Goal: Task Accomplishment & Management: Complete application form

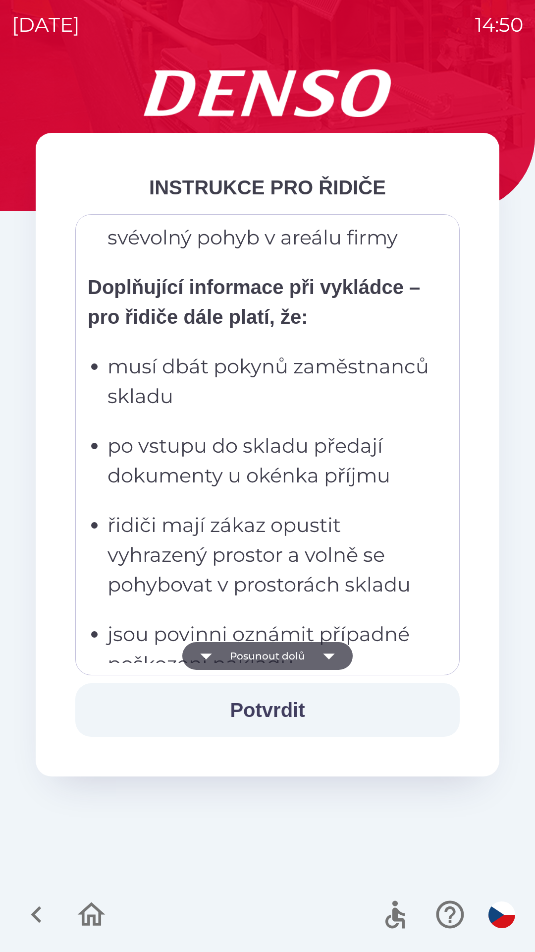
click at [298, 490] on p "po vstupu do skladu předají dokumenty u okénka příjmu" at bounding box center [271, 460] width 326 height 59
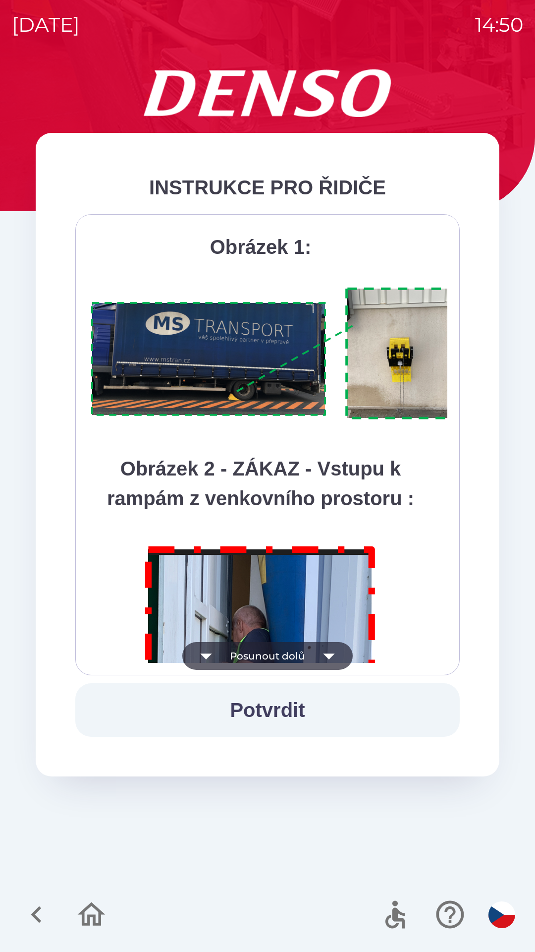
scroll to position [5571, 0]
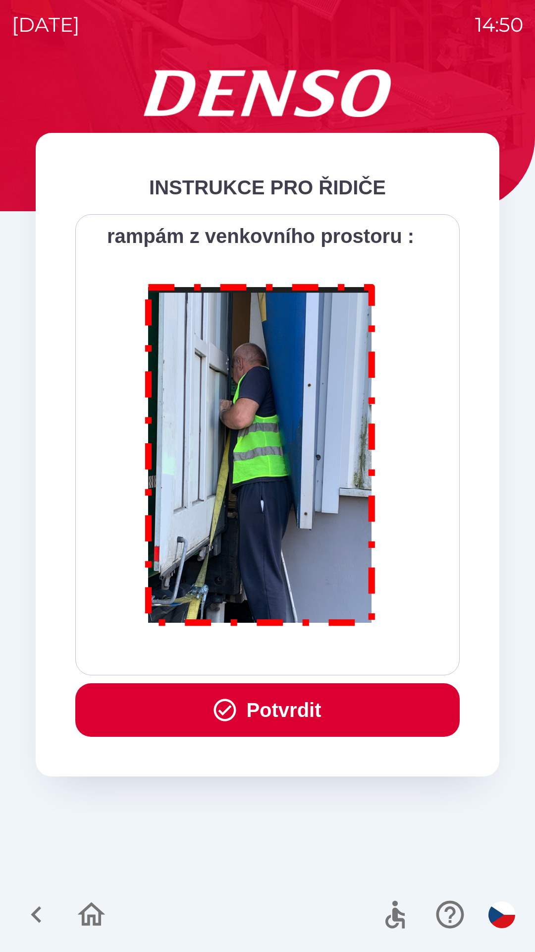
click at [297, 721] on button "Potvrdit" at bounding box center [267, 710] width 385 height 54
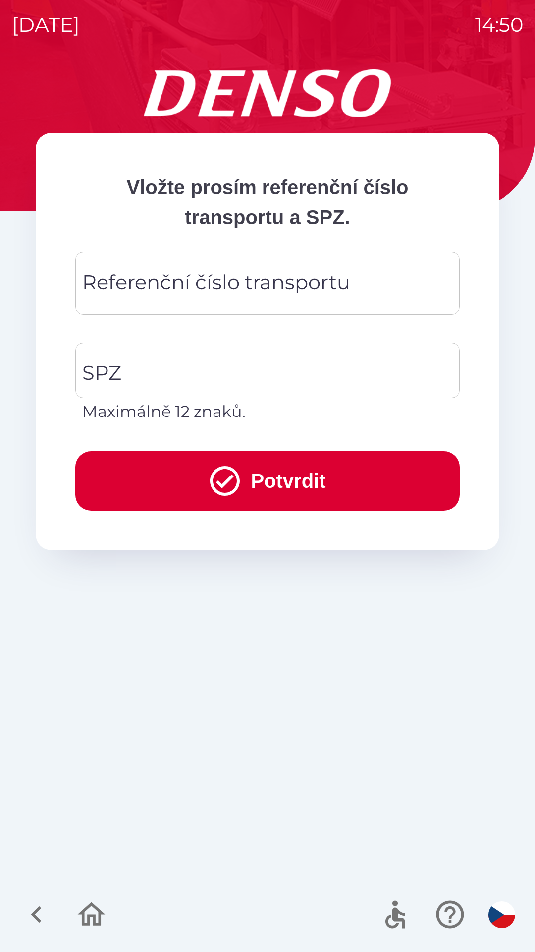
click at [256, 275] on div "Referenční číslo transportu Referenční číslo transportu" at bounding box center [267, 283] width 385 height 63
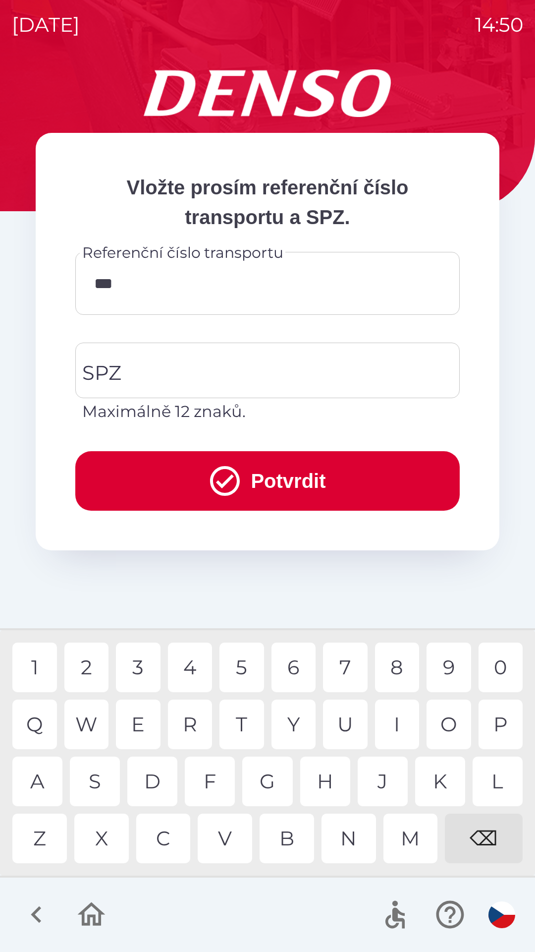
click at [218, 834] on div "V" at bounding box center [225, 838] width 55 height 50
click at [396, 660] on div "8" at bounding box center [397, 667] width 45 height 50
click at [502, 664] on div "0" at bounding box center [501, 667] width 45 height 50
type input "******"
click at [186, 359] on input "SPZ" at bounding box center [260, 370] width 361 height 47
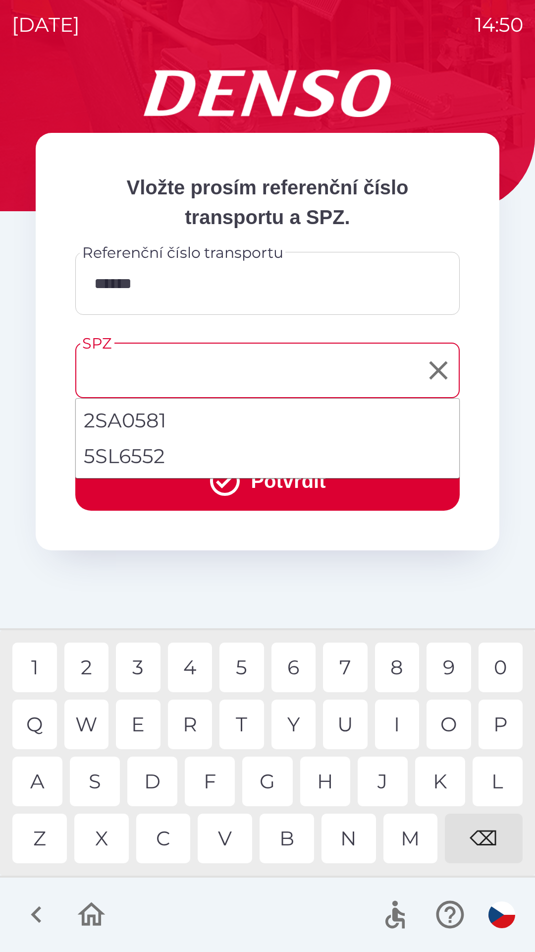
click at [158, 455] on li "5SL6552" at bounding box center [268, 456] width 384 height 36
type input "*******"
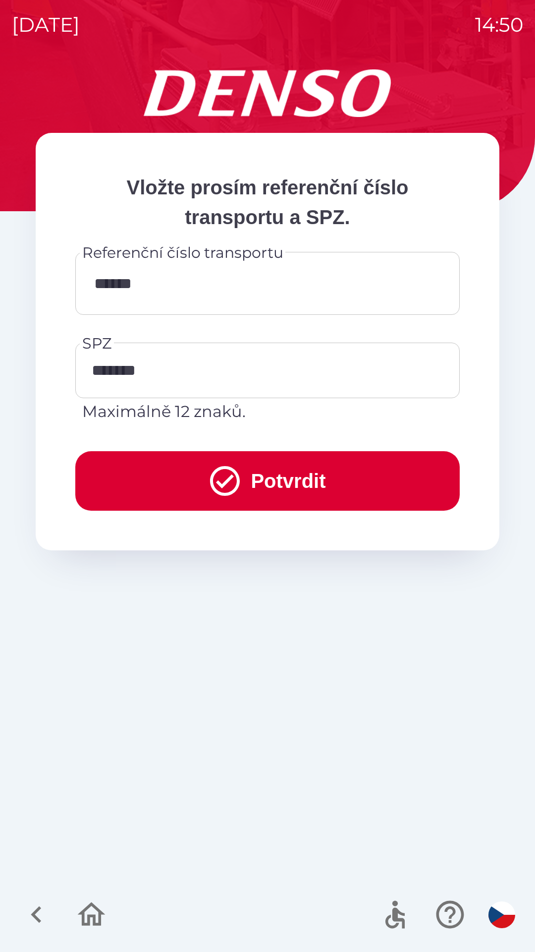
click at [248, 471] on button "Potvrdit" at bounding box center [267, 480] width 385 height 59
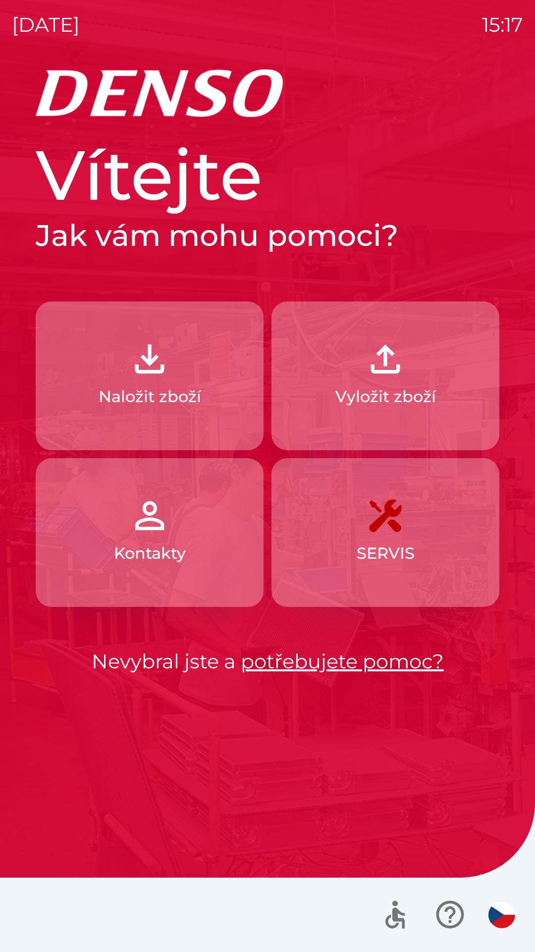
click at [190, 375] on button "Naložit zboží" at bounding box center [150, 375] width 228 height 149
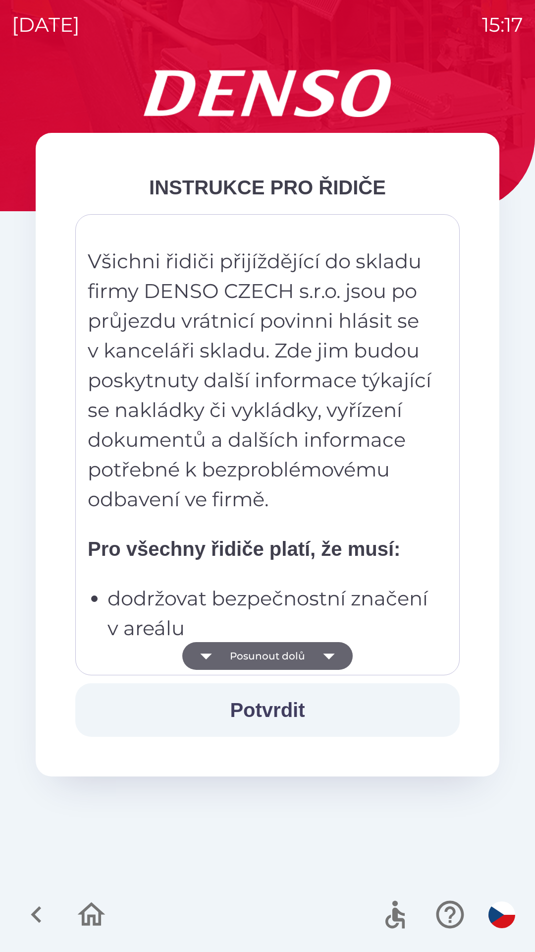
click at [279, 646] on button "Posunout dolů" at bounding box center [267, 656] width 171 height 28
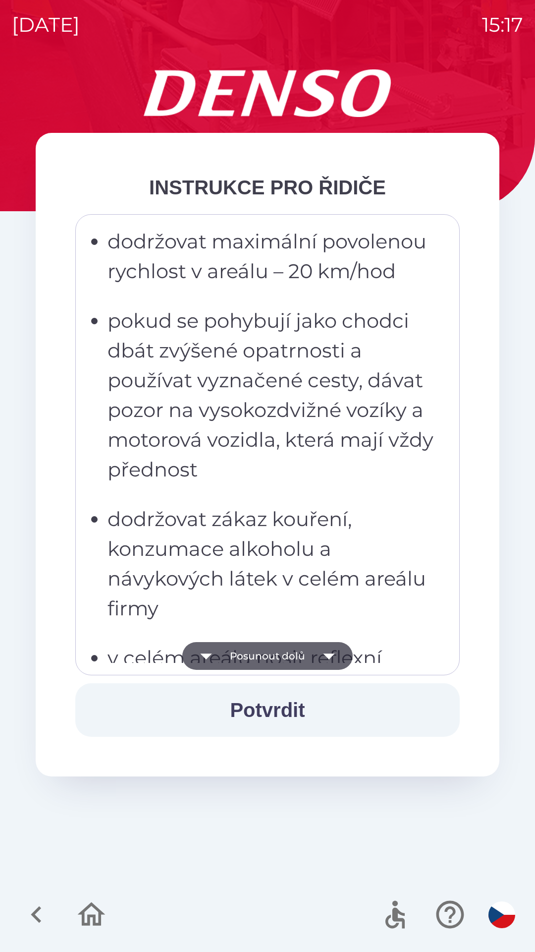
click at [290, 643] on button "Posunout dolů" at bounding box center [267, 656] width 171 height 28
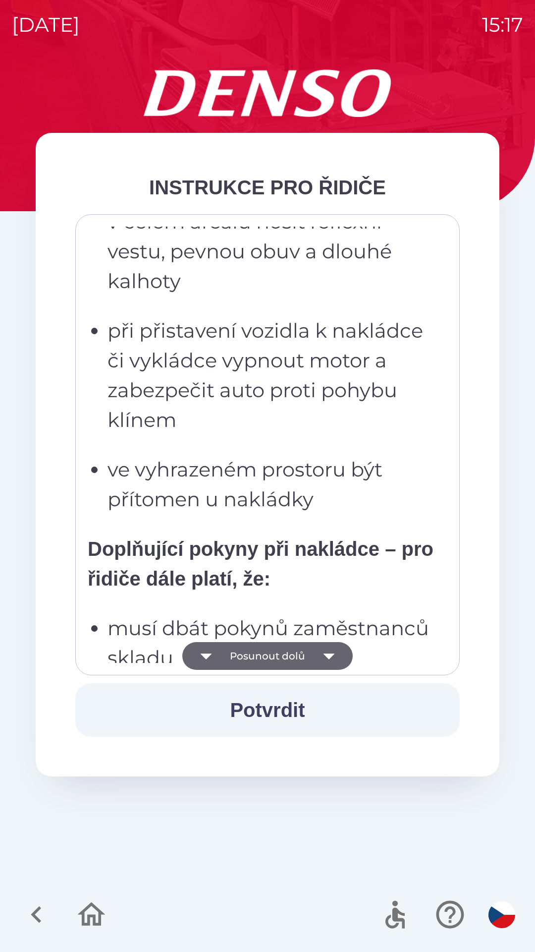
click at [297, 645] on button "Posunout dolů" at bounding box center [267, 656] width 171 height 28
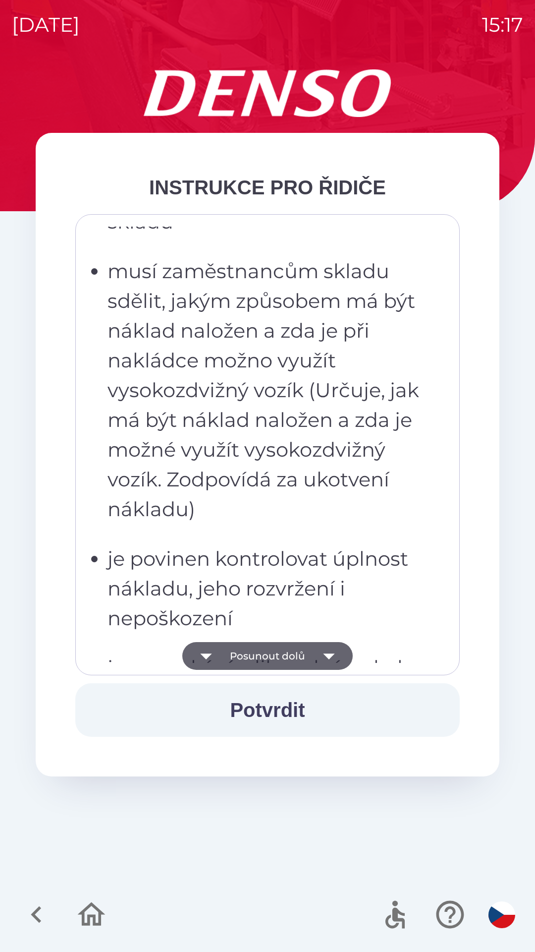
click at [301, 653] on button "Posunout dolů" at bounding box center [267, 656] width 171 height 28
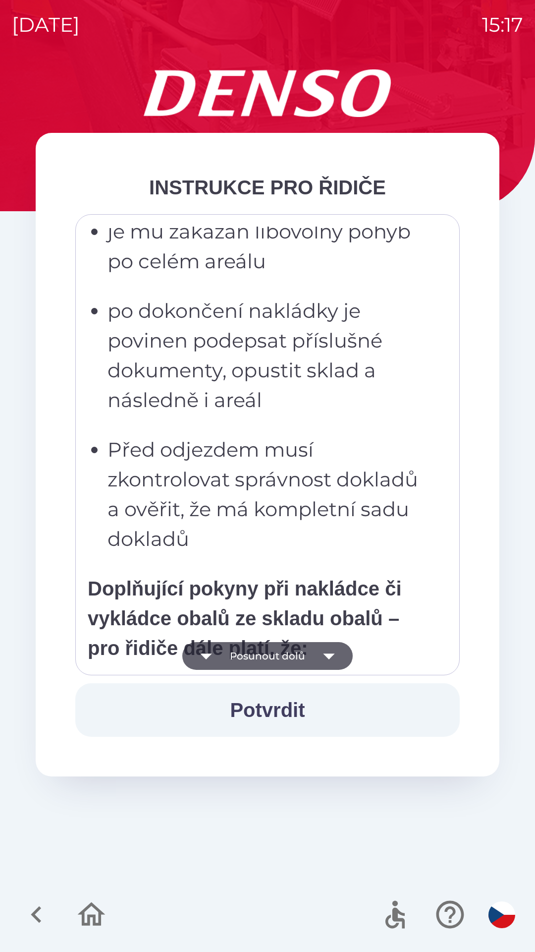
click at [304, 656] on button "Posunout dolů" at bounding box center [267, 656] width 171 height 28
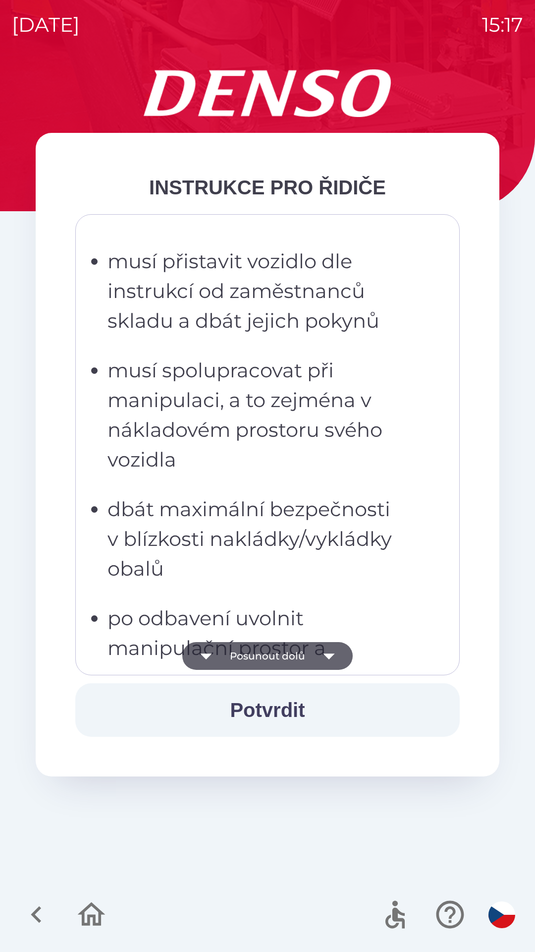
click at [303, 660] on button "Posunout dolů" at bounding box center [267, 656] width 171 height 28
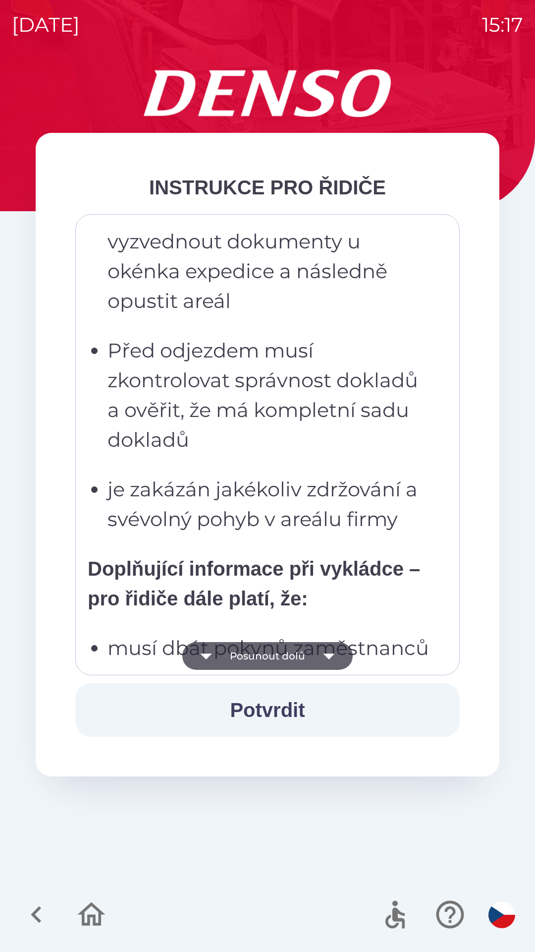
click at [304, 658] on button "Posunout dolů" at bounding box center [267, 656] width 171 height 28
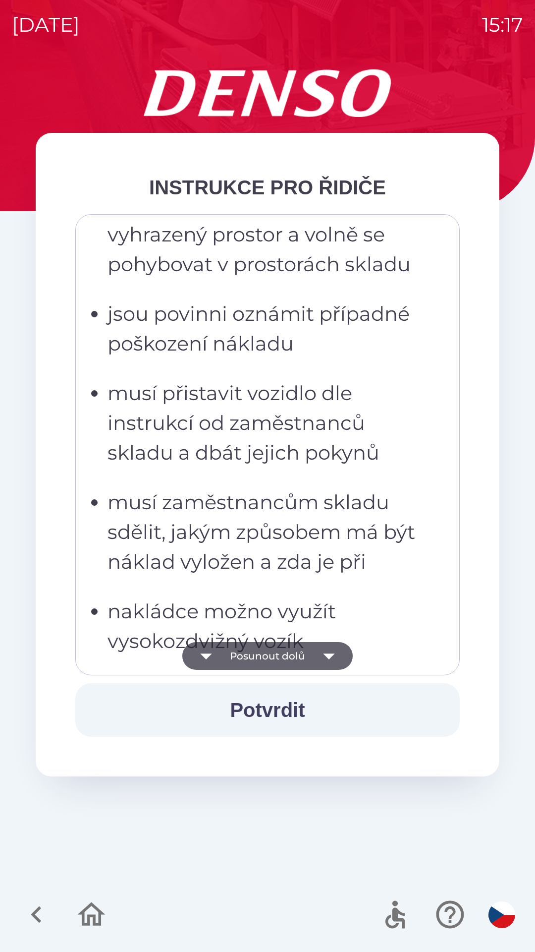
click at [301, 654] on button "Posunout dolů" at bounding box center [267, 656] width 171 height 28
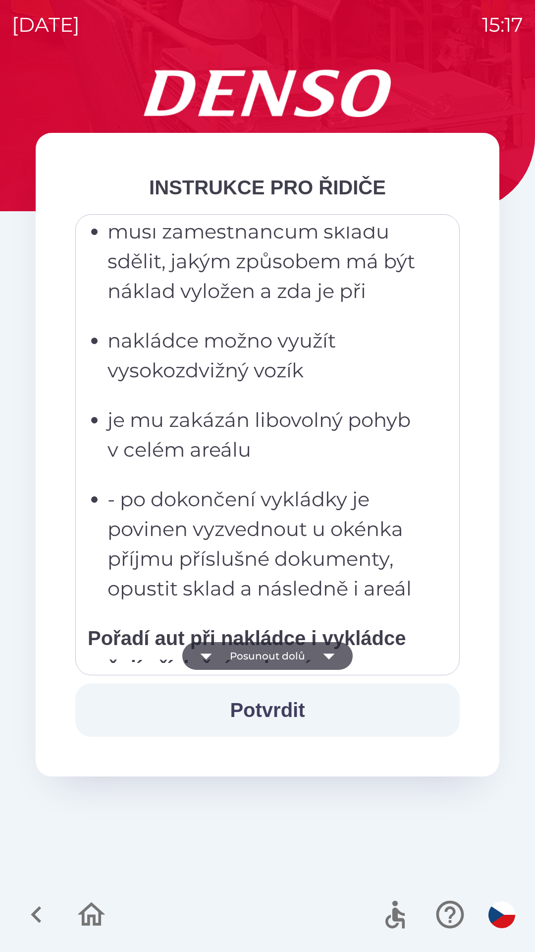
click at [303, 654] on button "Posunout dolů" at bounding box center [267, 656] width 171 height 28
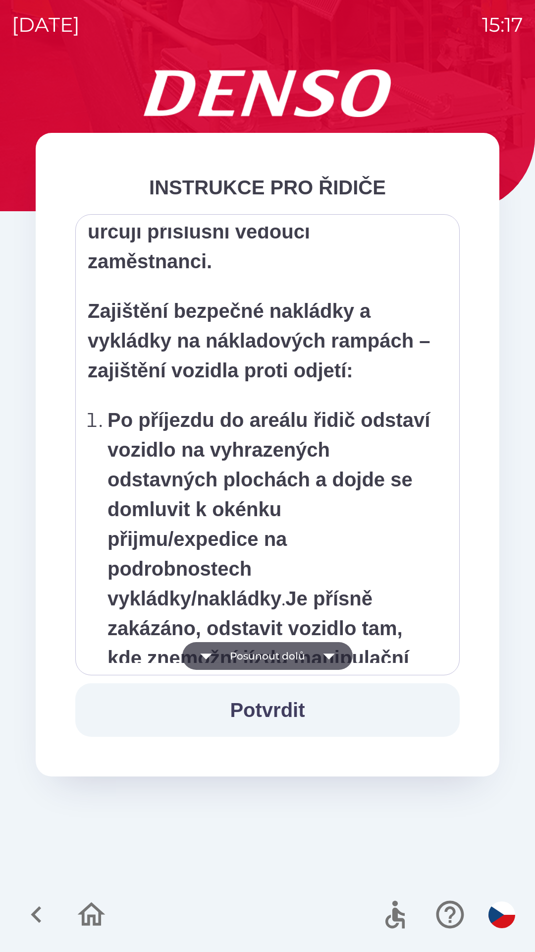
click at [309, 652] on button "Posunout dolů" at bounding box center [267, 656] width 171 height 28
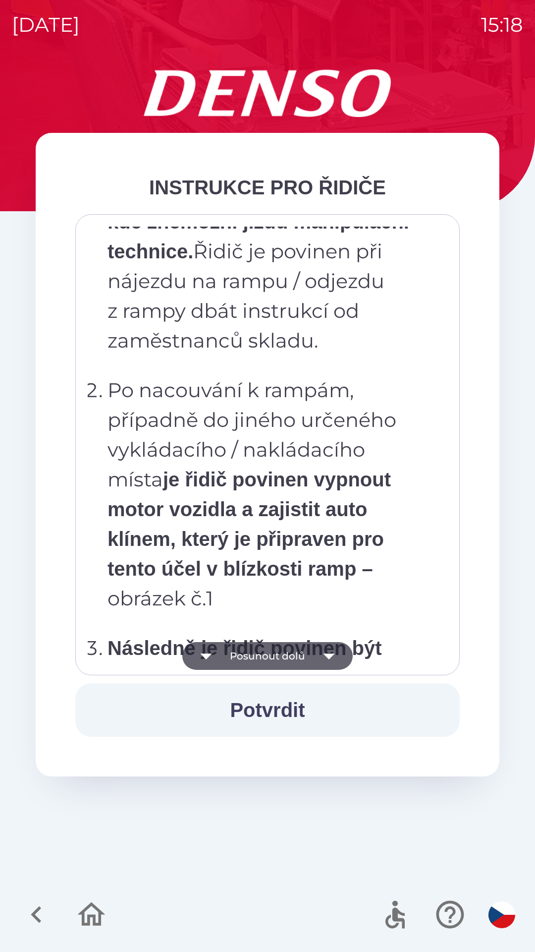
click at [315, 651] on icon "button" at bounding box center [329, 656] width 28 height 28
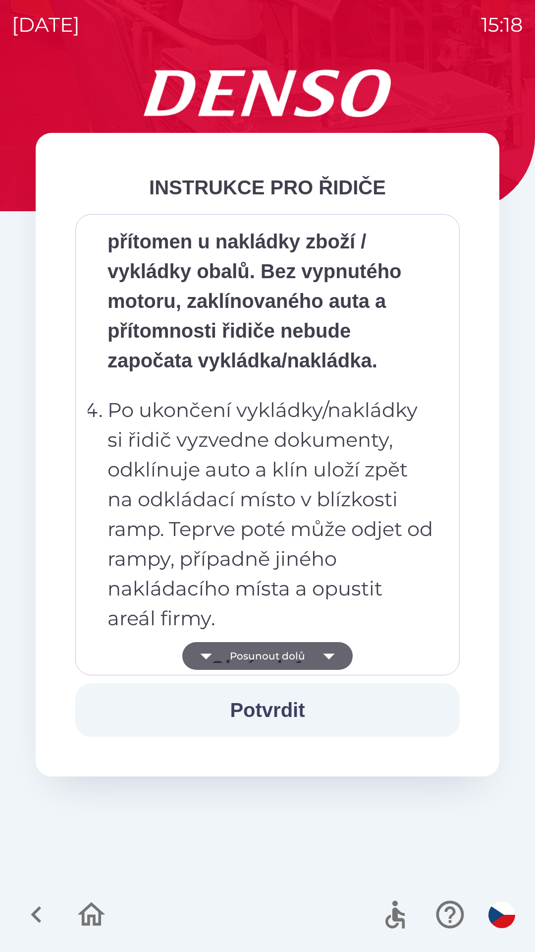
click at [313, 654] on button "Posunout dolů" at bounding box center [267, 656] width 171 height 28
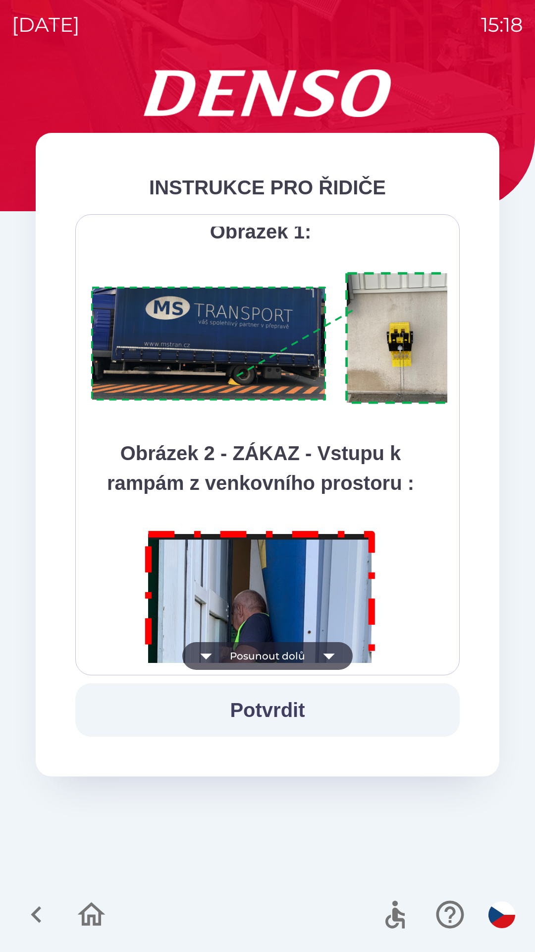
click at [314, 654] on button "Posunout dolů" at bounding box center [267, 656] width 171 height 28
click at [316, 654] on div "Všichni řidiči přijíždějící do skladu firmy DENSO CZECH s.r.o. jsou po průjezdu…" at bounding box center [268, 445] width 360 height 436
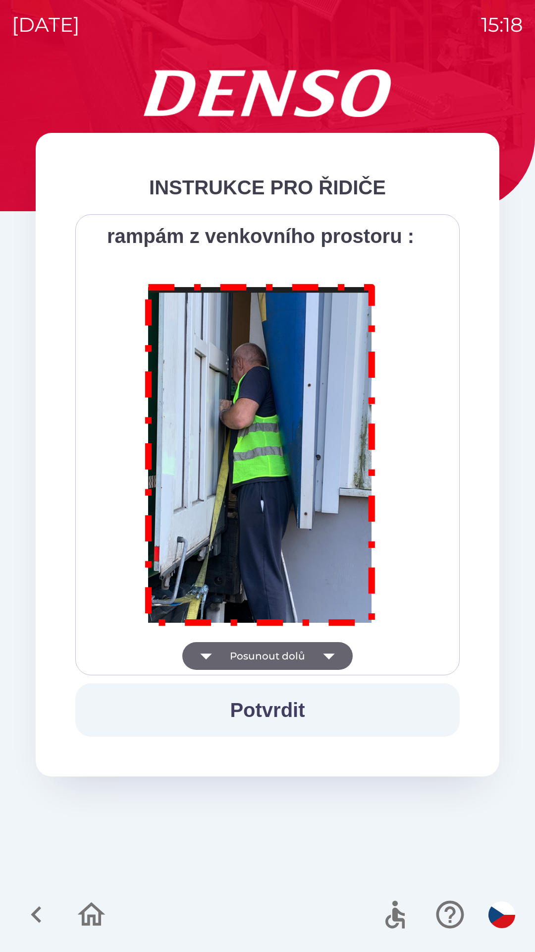
click at [318, 651] on div "Všichni řidiči přijíždějící do skladu firmy DENSO CZECH s.r.o. jsou po průjezdu…" at bounding box center [268, 445] width 360 height 436
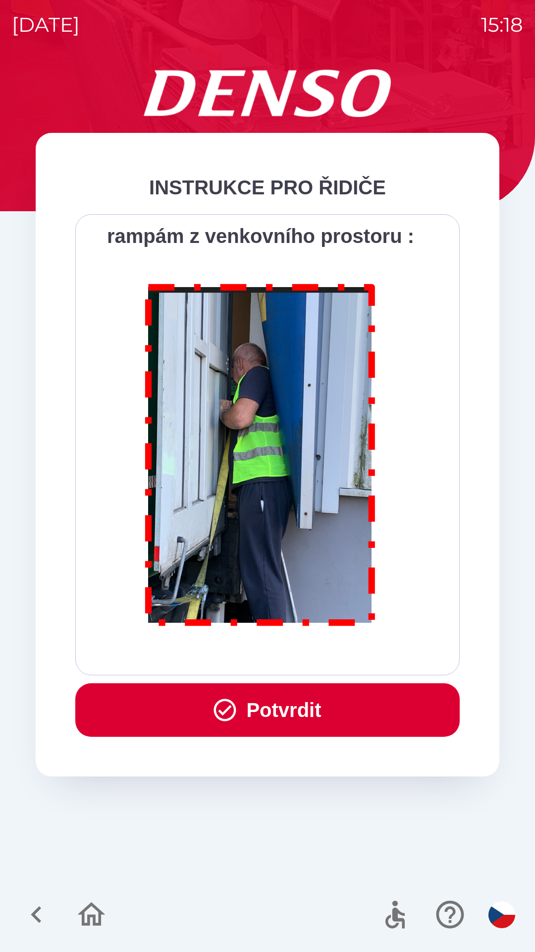
click at [318, 652] on div "Všichni řidiči přijíždějící do skladu firmy DENSO CZECH s.r.o. jsou po průjezdu…" at bounding box center [268, 445] width 360 height 436
click at [295, 713] on button "Potvrdit" at bounding box center [267, 710] width 385 height 54
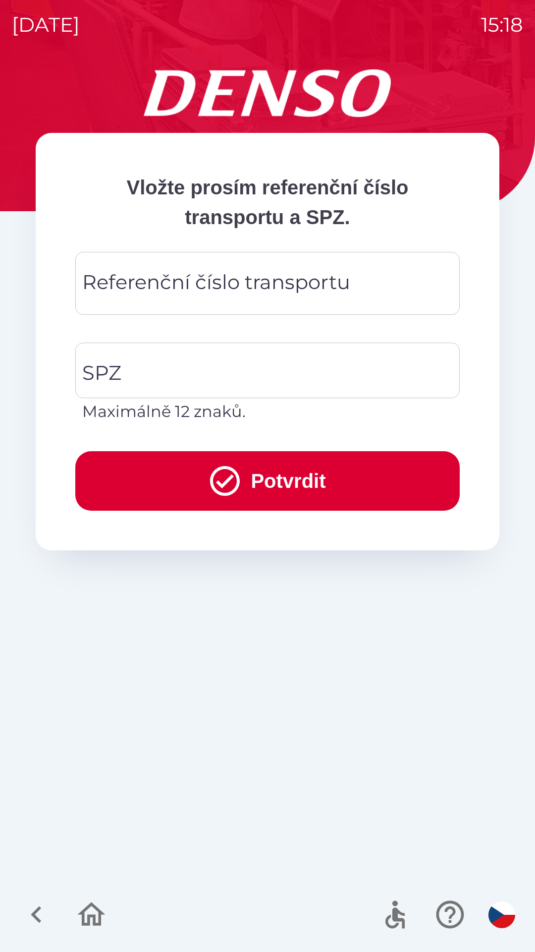
click at [230, 278] on div "Referenční číslo transportu Referenční číslo transportu" at bounding box center [267, 283] width 385 height 63
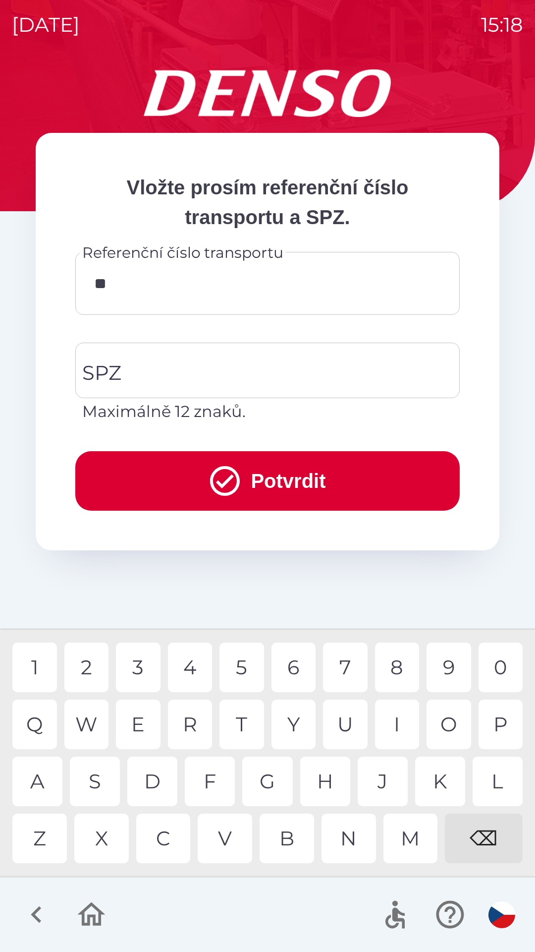
click at [38, 713] on div "Q" at bounding box center [34, 724] width 45 height 50
click at [145, 653] on div "3" at bounding box center [138, 667] width 45 height 50
click at [501, 662] on div "0" at bounding box center [501, 667] width 45 height 50
click at [93, 726] on div "W" at bounding box center [86, 724] width 45 height 50
type input "*********"
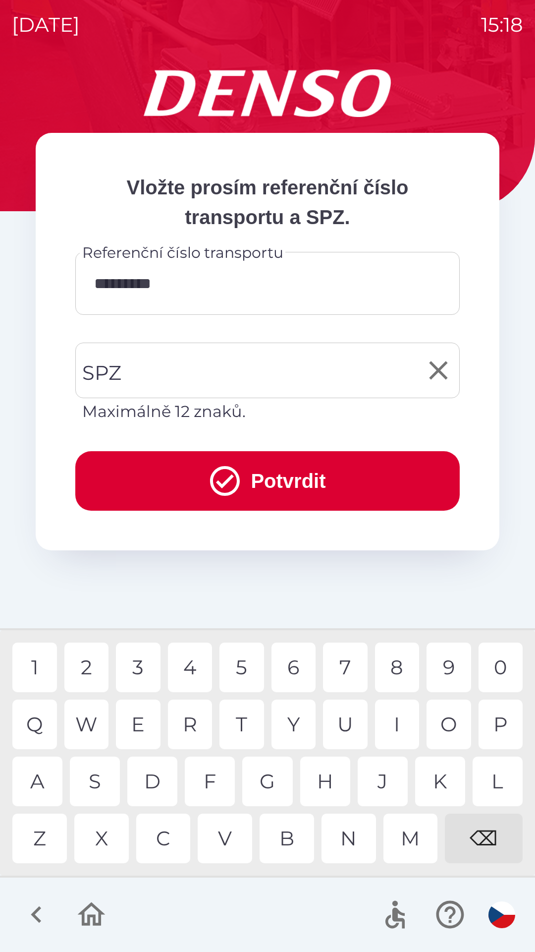
click at [235, 371] on input "SPZ" at bounding box center [260, 370] width 361 height 47
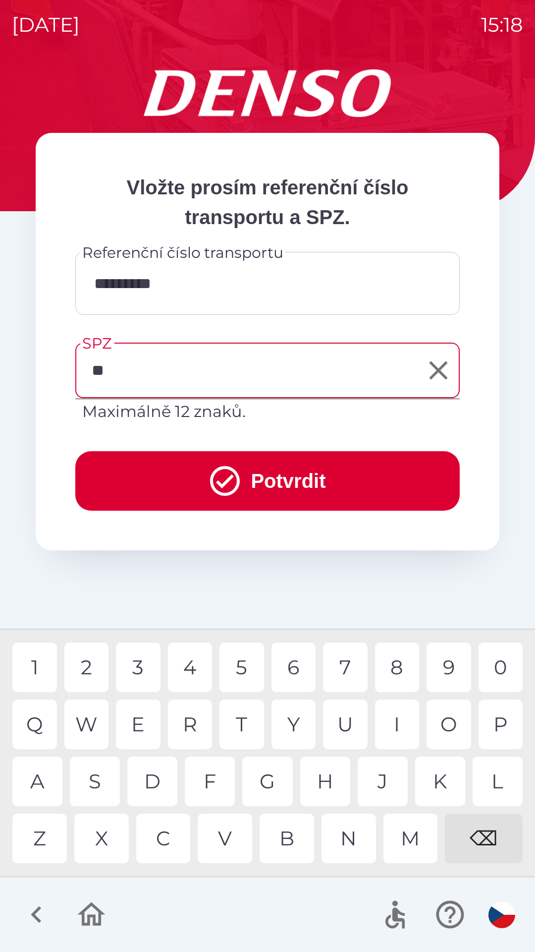
click at [102, 779] on div "S" at bounding box center [95, 781] width 50 height 50
click at [446, 786] on div "K" at bounding box center [440, 781] width 50 height 50
click at [506, 654] on div "0" at bounding box center [501, 667] width 45 height 50
type input "*******"
click at [188, 661] on div "4" at bounding box center [190, 667] width 45 height 50
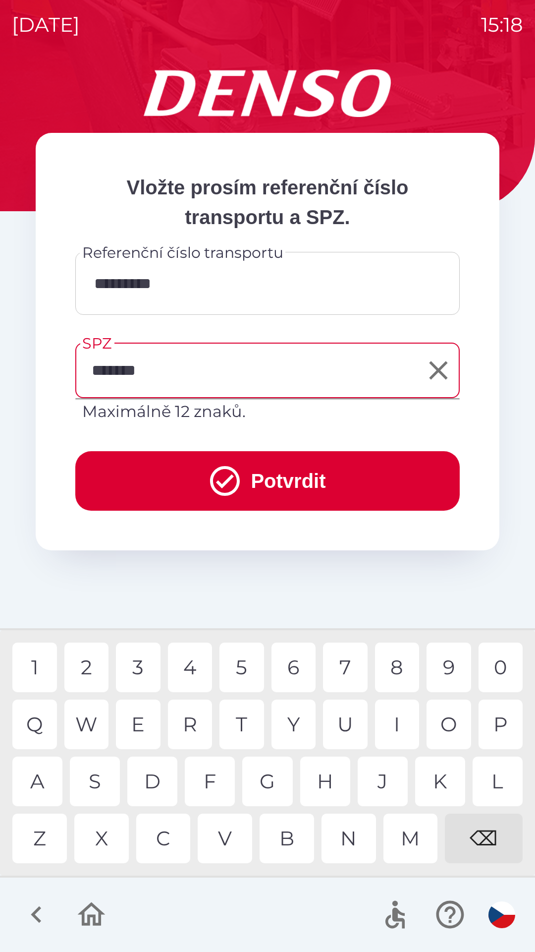
click at [284, 480] on button "Potvrdit" at bounding box center [267, 480] width 385 height 59
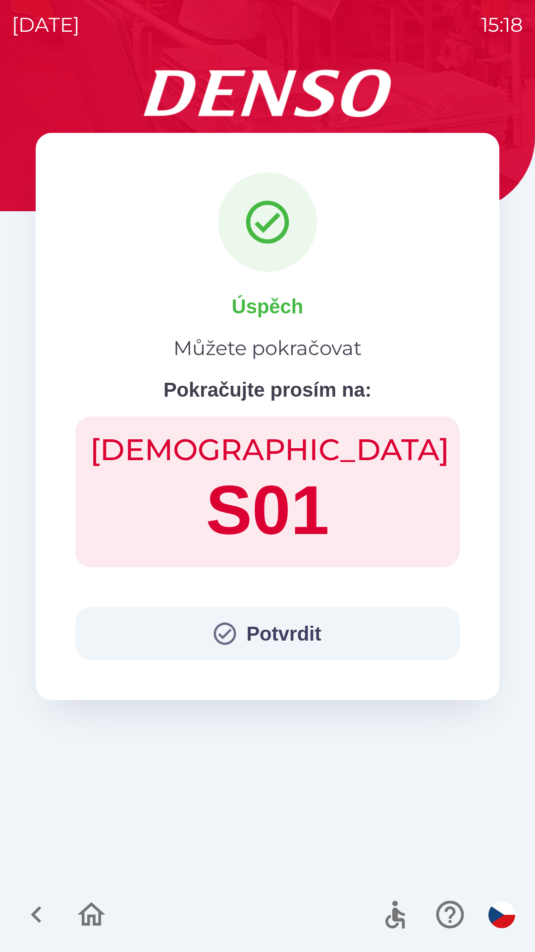
click at [308, 633] on button "Potvrdit" at bounding box center [267, 634] width 385 height 54
